Goal: Find specific page/section: Find specific page/section

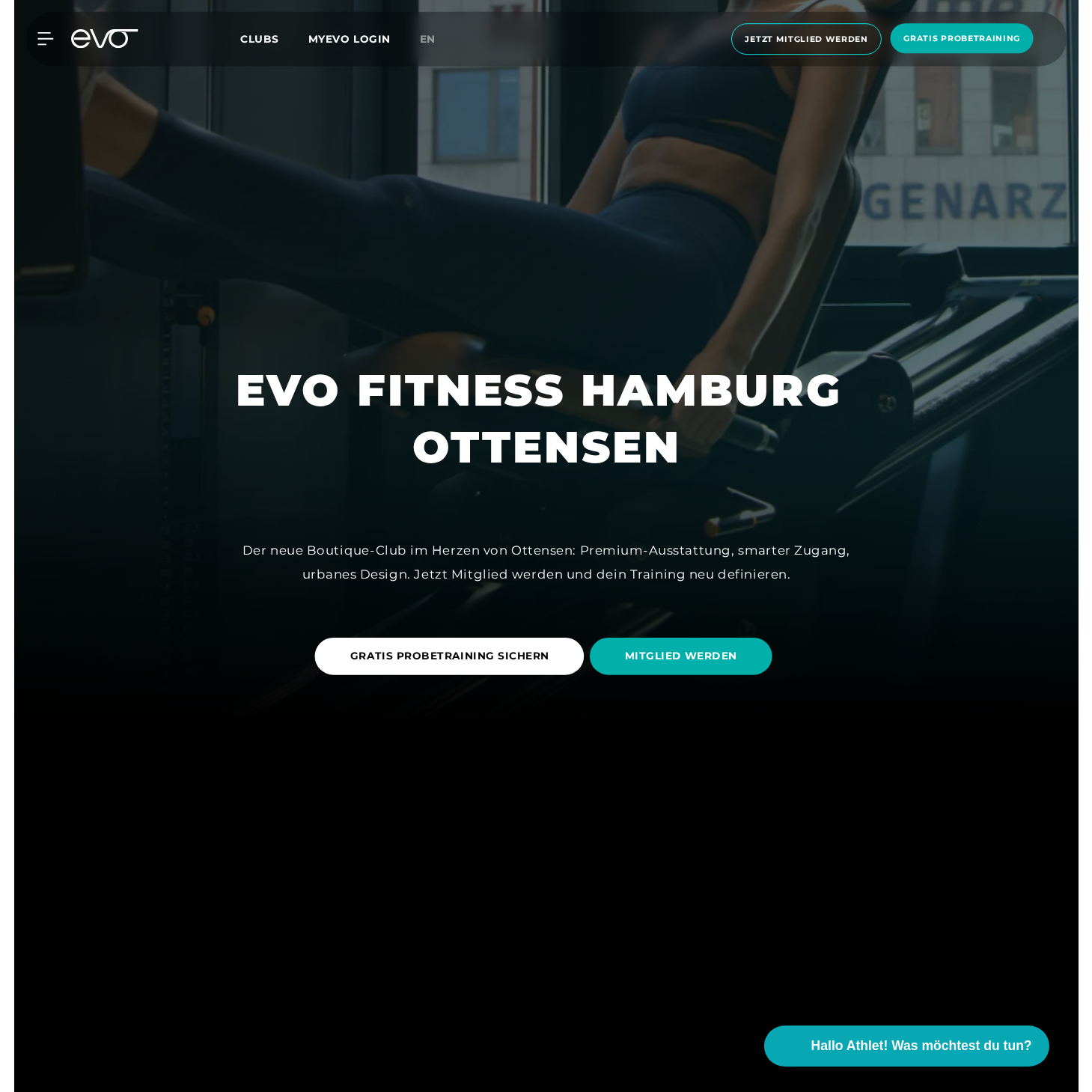
scroll to position [371, 0]
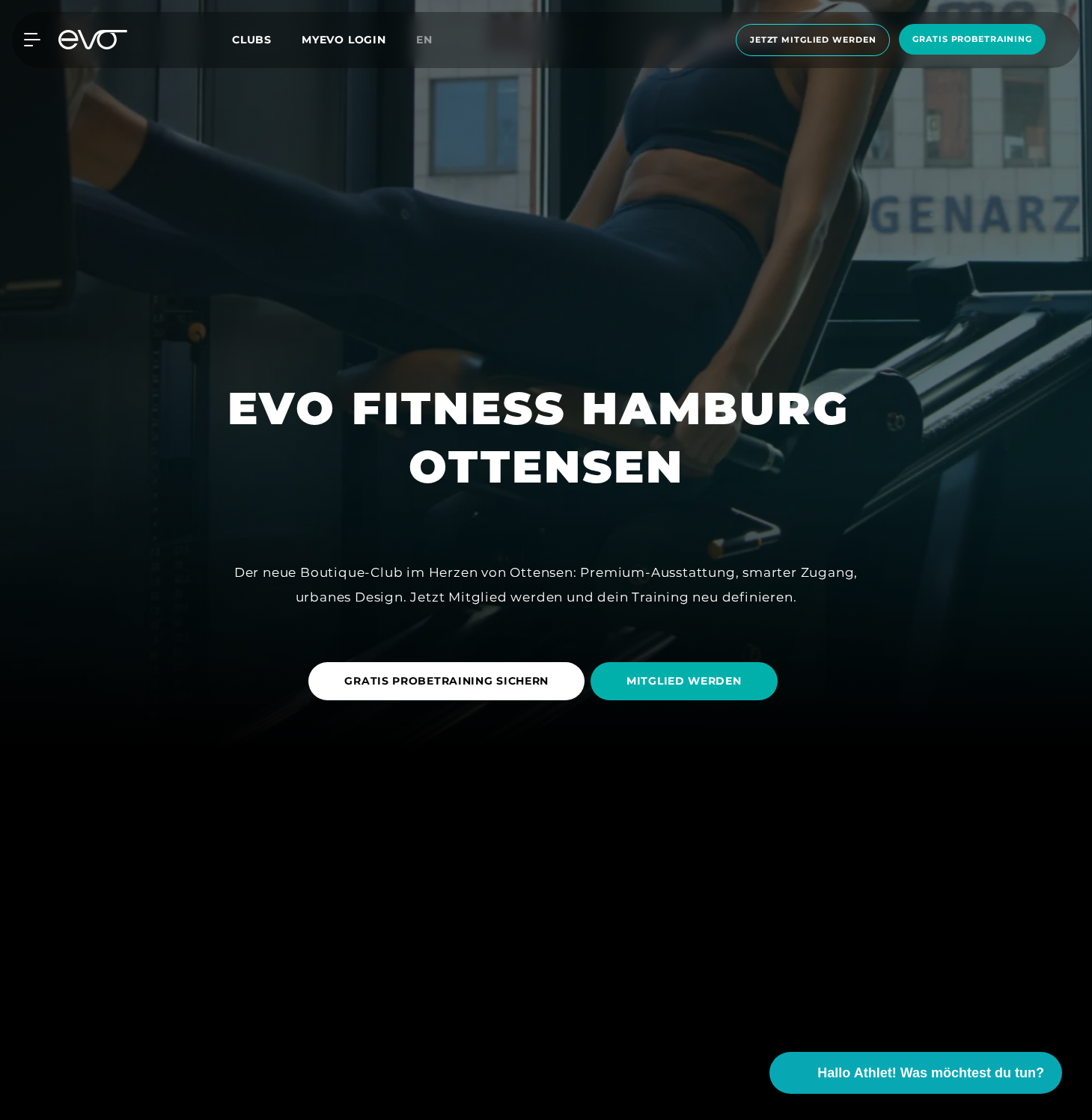
click at [355, 44] on link "MYEVO LOGIN" at bounding box center [343, 39] width 84 height 13
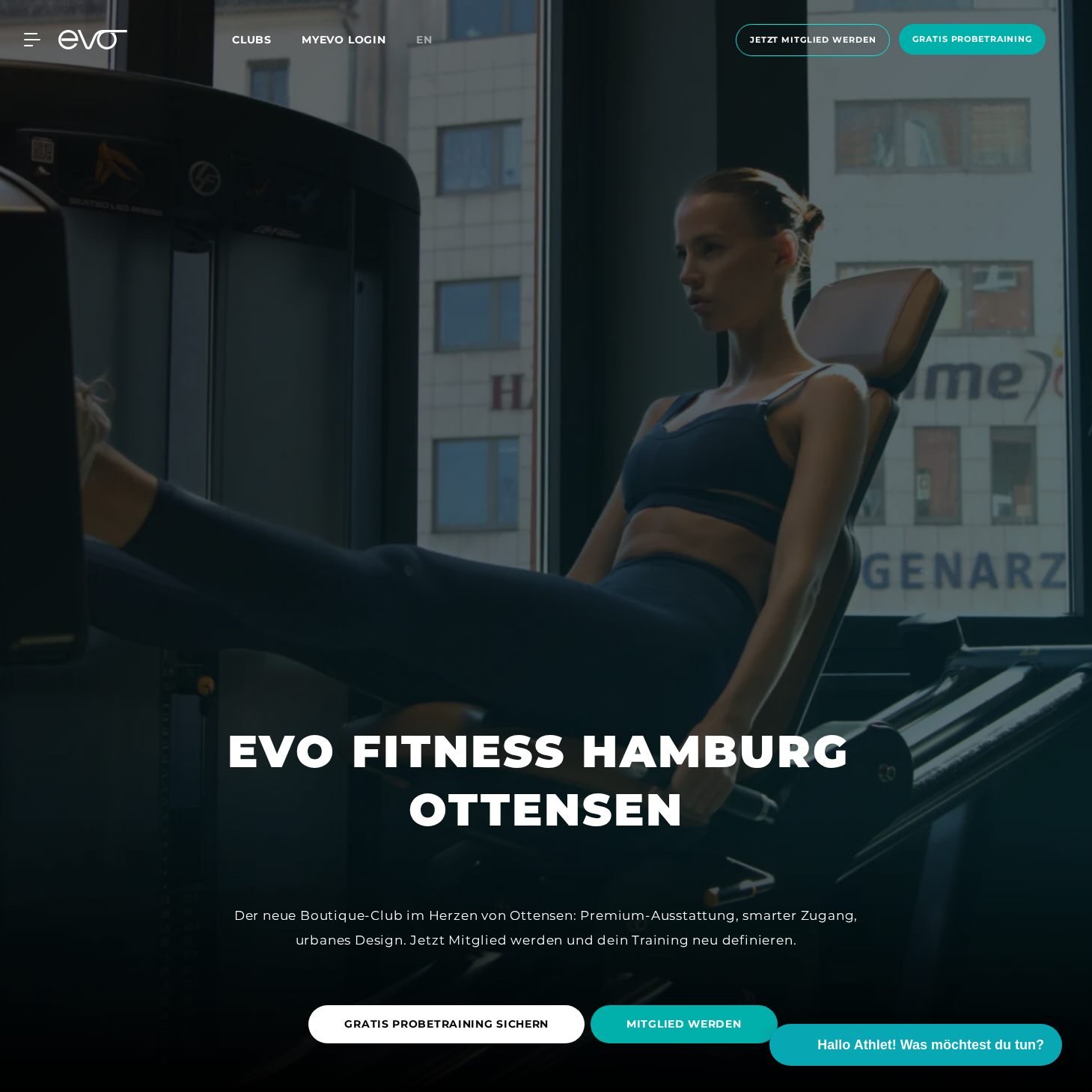
scroll to position [0, 0]
click at [253, 43] on span "Clubs" at bounding box center [251, 39] width 39 height 13
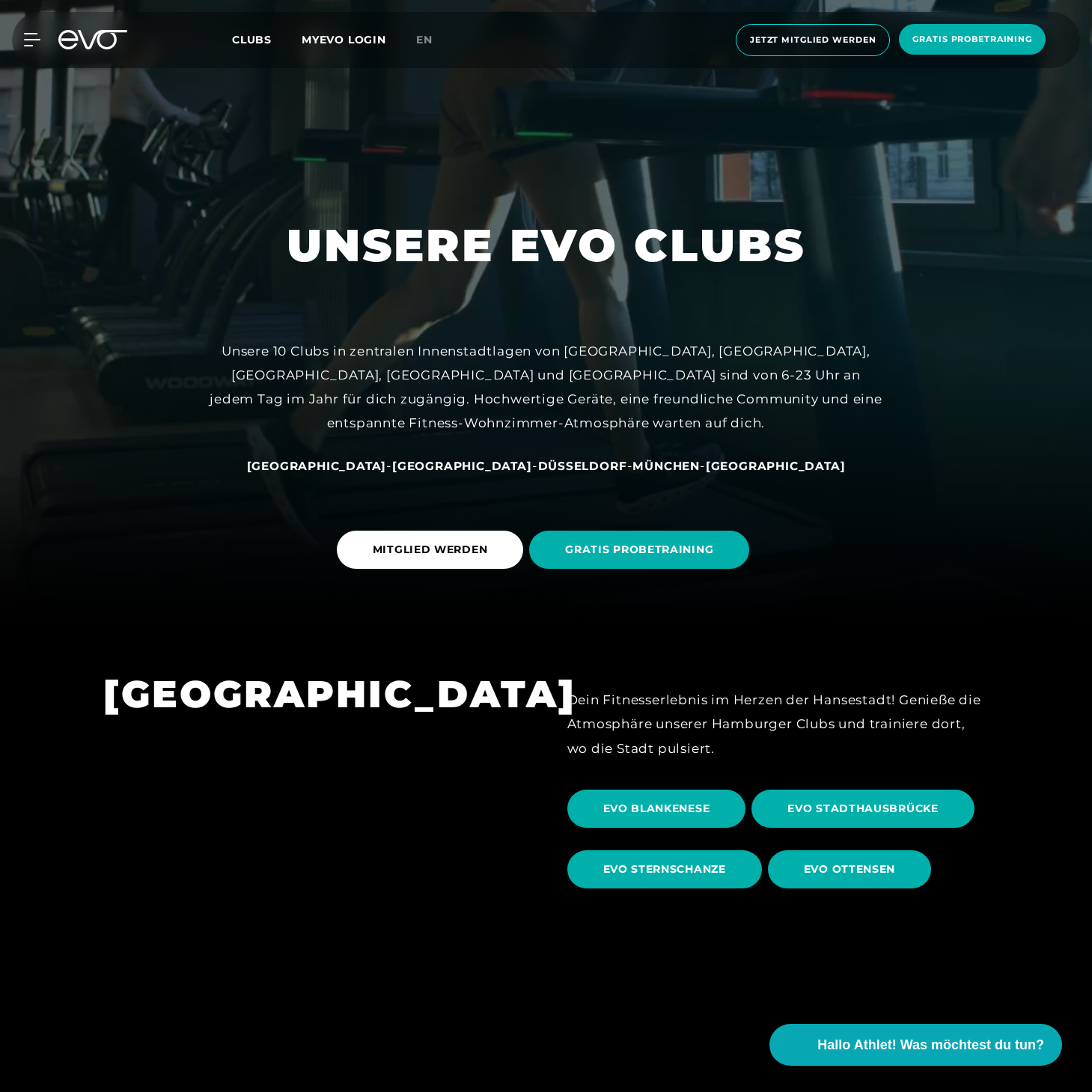
scroll to position [509, 0]
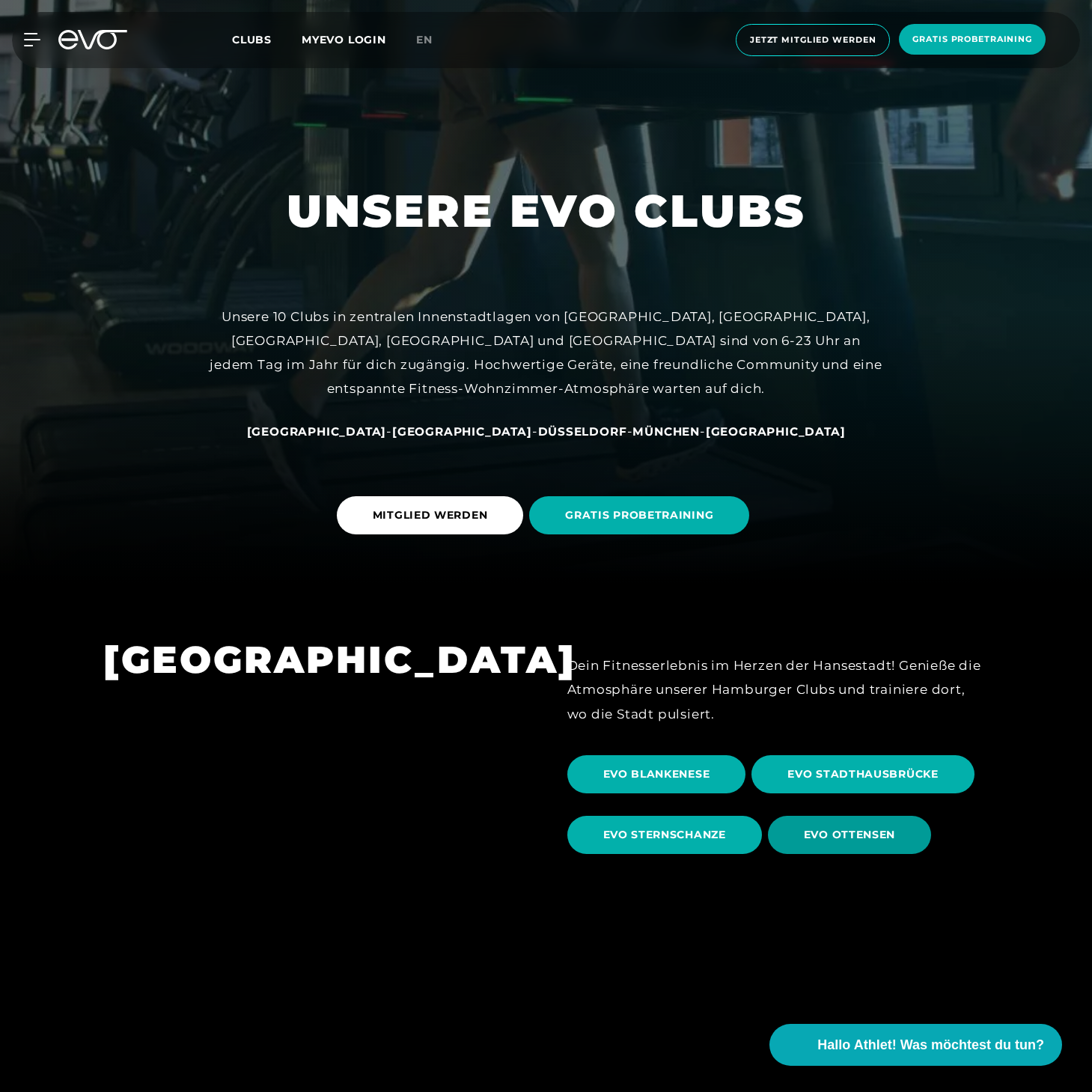
click at [860, 837] on span "EVO OTTENSEN" at bounding box center [849, 834] width 91 height 15
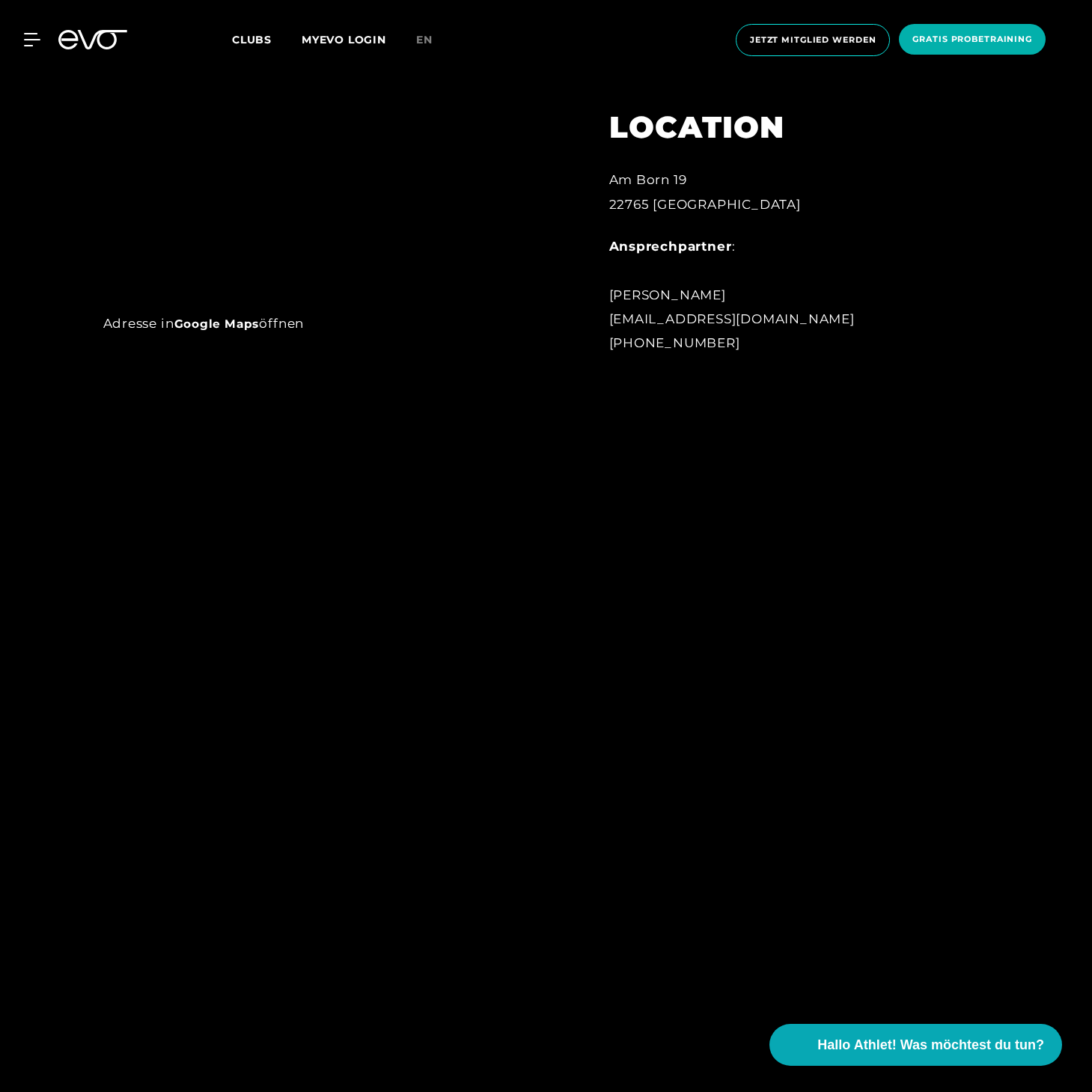
scroll to position [1605, 0]
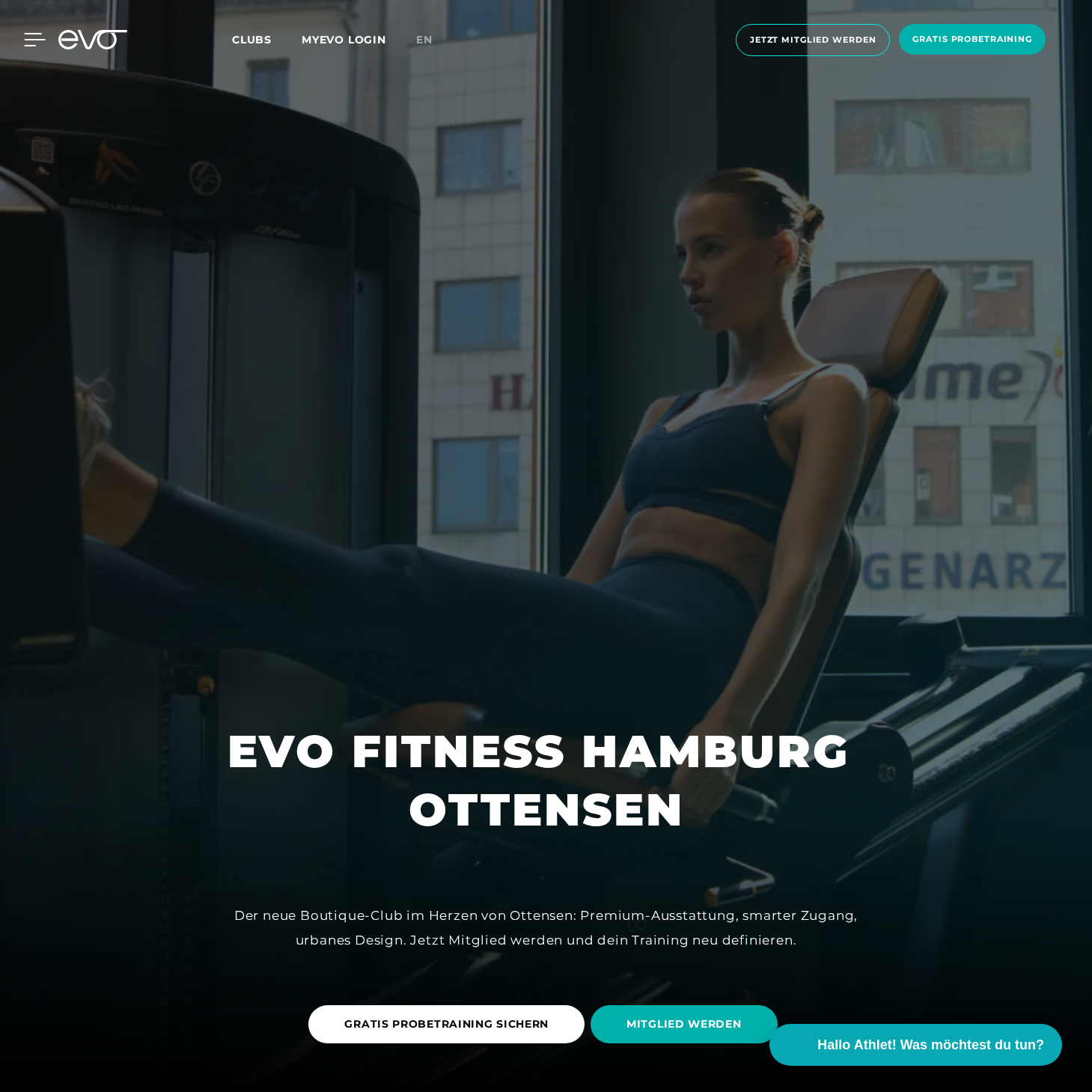
click at [37, 44] on icon at bounding box center [35, 39] width 22 height 13
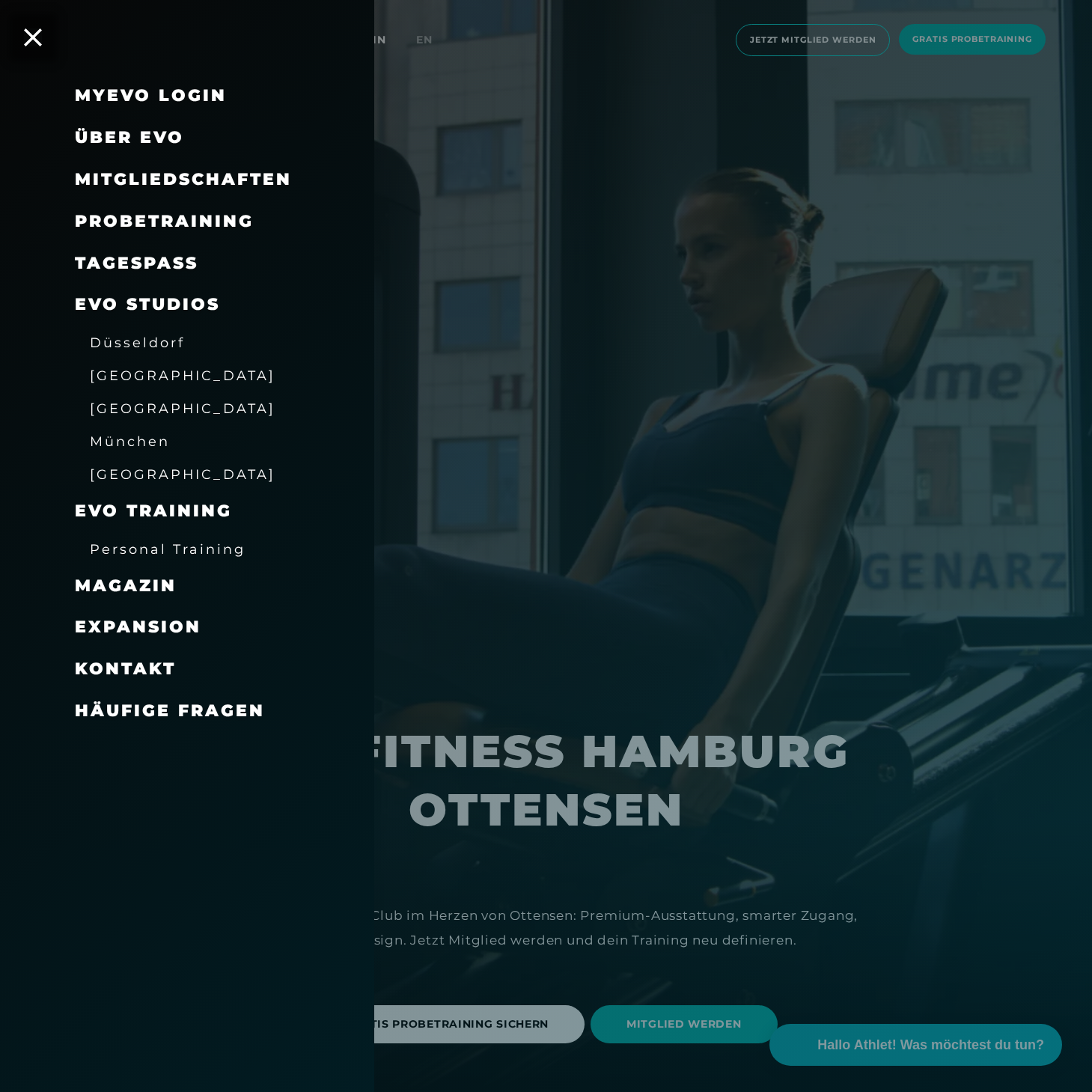
click at [119, 403] on span "[GEOGRAPHIC_DATA]" at bounding box center [183, 408] width 186 height 15
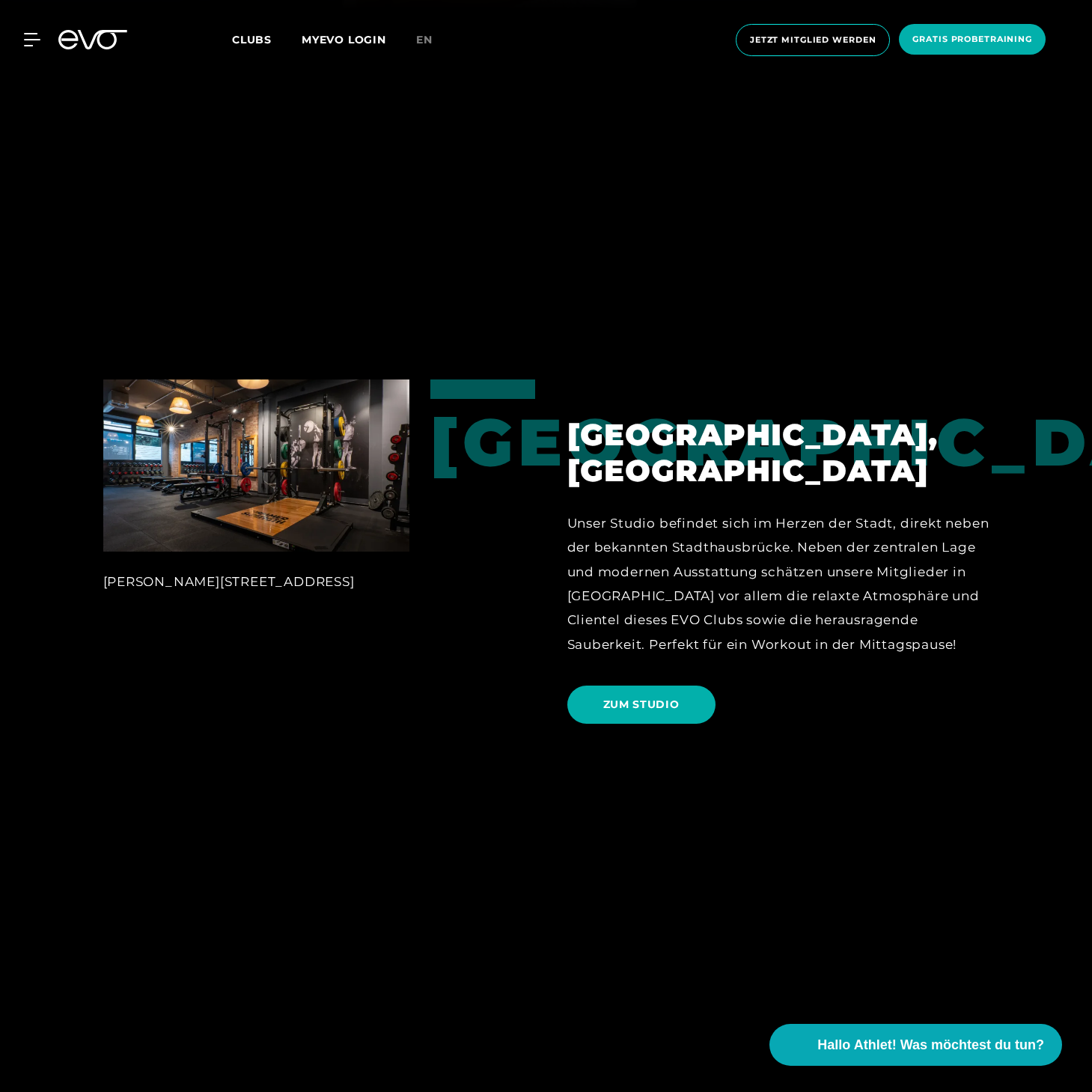
scroll to position [1026, 0]
